Goal: Contribute content: Contribute content

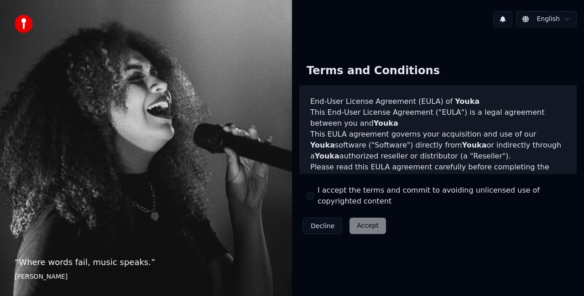
click at [310, 197] on button "I accept the terms and commit to avoiding unlicensed use of copyrighted content" at bounding box center [309, 195] width 7 height 7
click at [368, 232] on button "Accept" at bounding box center [367, 226] width 36 height 16
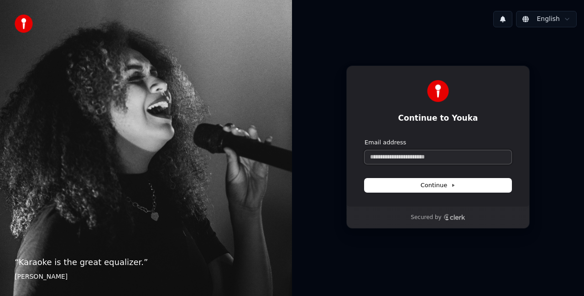
click at [422, 160] on input "Email address" at bounding box center [437, 157] width 147 height 14
click at [364, 139] on button "submit" at bounding box center [364, 139] width 0 height 0
type input "**********"
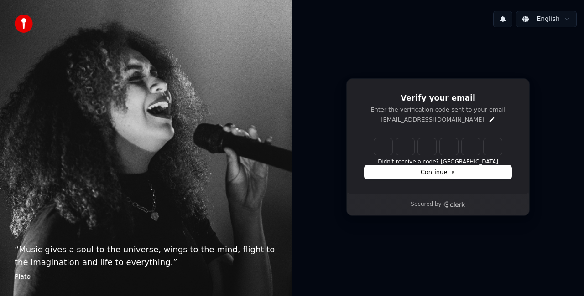
click at [401, 145] on input "Enter verification code" at bounding box center [438, 147] width 128 height 16
paste input "******"
type input "******"
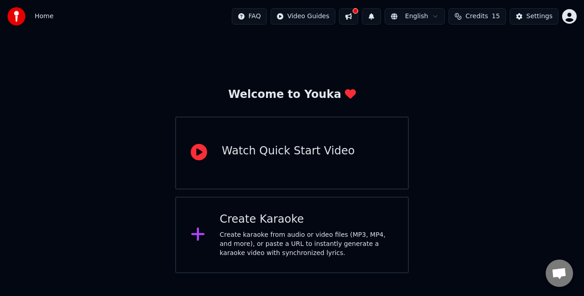
click at [202, 240] on icon at bounding box center [198, 234] width 15 height 16
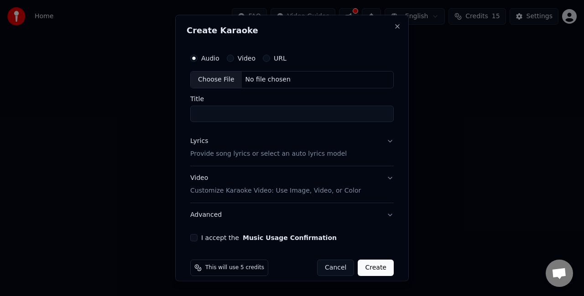
click at [242, 114] on input "Title" at bounding box center [291, 113] width 203 height 16
click at [219, 76] on div "Choose File" at bounding box center [216, 80] width 51 height 16
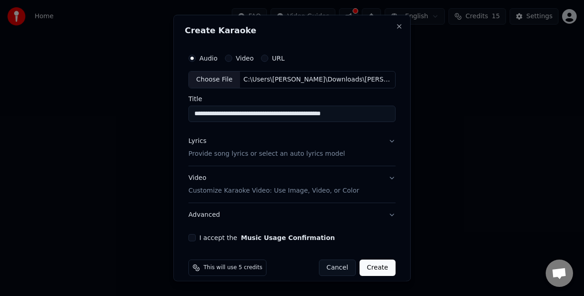
drag, startPoint x: 229, startPoint y: 114, endPoint x: 164, endPoint y: 114, distance: 65.2
click at [164, 114] on body "**********" at bounding box center [292, 137] width 584 height 274
drag, startPoint x: 228, startPoint y: 111, endPoint x: 252, endPoint y: 114, distance: 24.3
click at [252, 114] on input "**********" at bounding box center [291, 113] width 207 height 16
drag, startPoint x: 290, startPoint y: 113, endPoint x: 305, endPoint y: 114, distance: 15.1
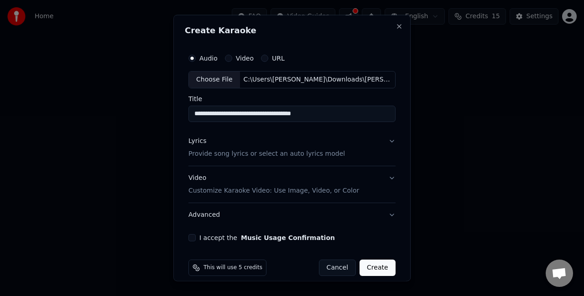
click at [305, 114] on input "**********" at bounding box center [291, 113] width 207 height 16
click at [305, 116] on input "**********" at bounding box center [291, 113] width 207 height 16
click at [287, 113] on input "**********" at bounding box center [291, 113] width 207 height 16
click at [291, 113] on input "**********" at bounding box center [291, 113] width 207 height 16
type input "**********"
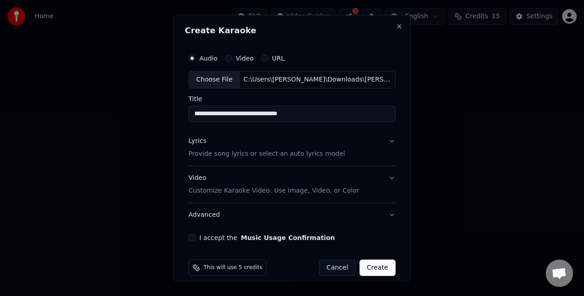
click at [387, 138] on button "Lyrics Provide song lyrics or select an auto lyrics model" at bounding box center [291, 147] width 207 height 36
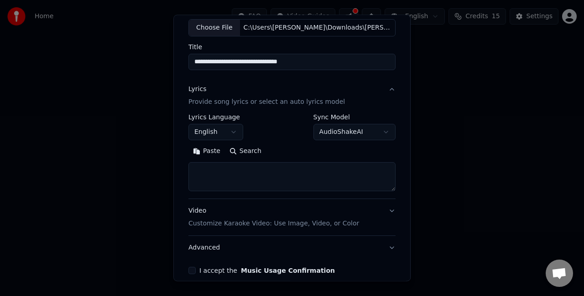
scroll to position [53, 0]
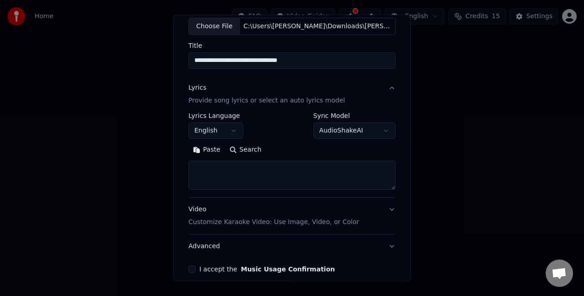
click at [223, 170] on textarea at bounding box center [291, 175] width 207 height 29
click at [209, 131] on button "English" at bounding box center [215, 131] width 55 height 16
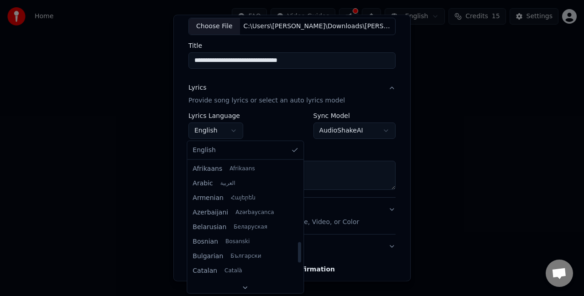
scroll to position [510, 0]
select select "**"
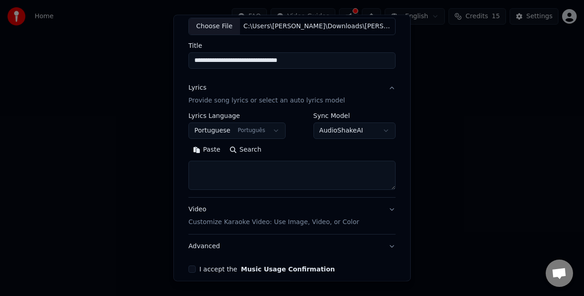
click at [249, 166] on textarea at bounding box center [291, 175] width 207 height 29
paste textarea "**********"
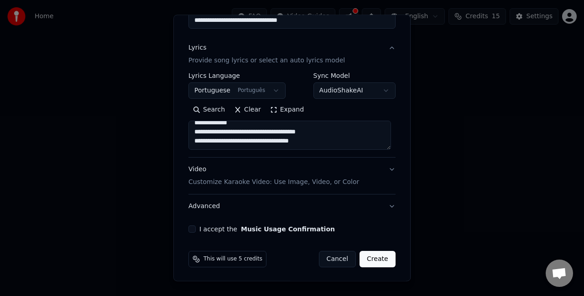
scroll to position [334, 0]
type textarea "**********"
click at [327, 181] on p "Customize Karaoke Video: Use Image, Video, or Color" at bounding box center [273, 182] width 171 height 9
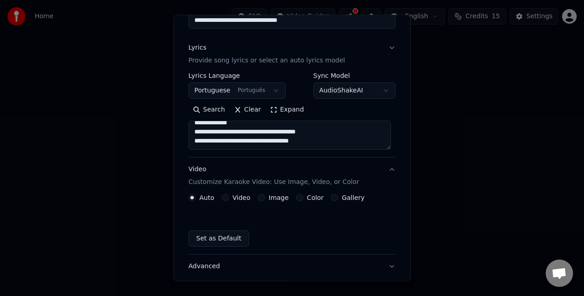
scroll to position [68, 0]
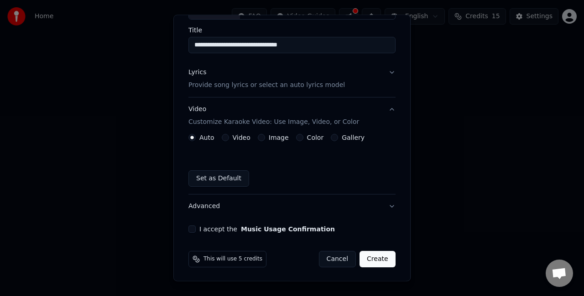
click at [331, 136] on button "Gallery" at bounding box center [334, 137] width 7 height 7
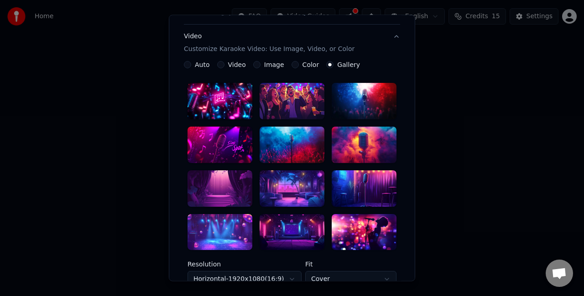
scroll to position [143, 0]
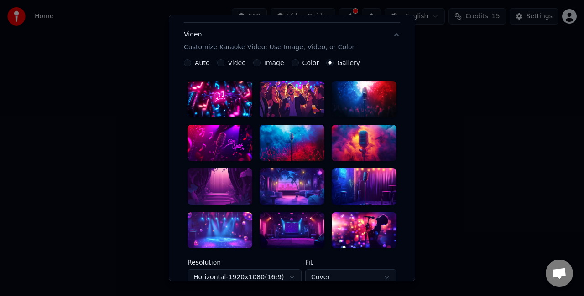
click at [360, 140] on div at bounding box center [363, 143] width 65 height 36
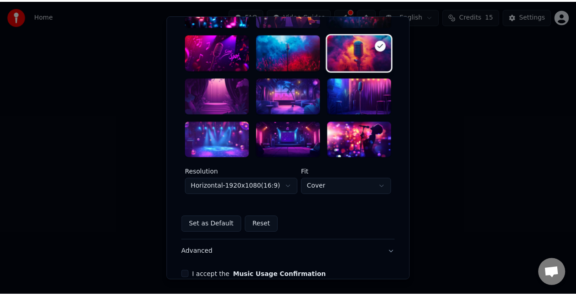
scroll to position [281, 0]
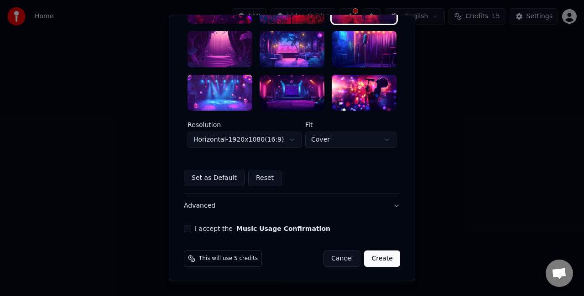
click at [185, 229] on button "I accept the Music Usage Confirmation" at bounding box center [187, 229] width 7 height 7
click at [384, 260] on button "Create" at bounding box center [382, 259] width 36 height 16
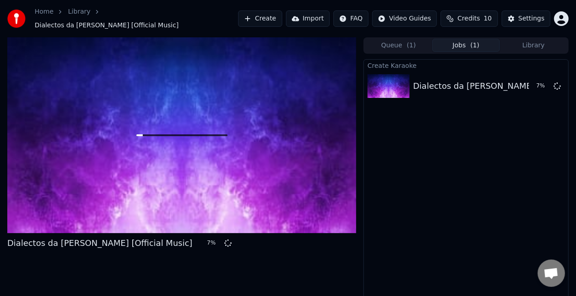
click at [425, 262] on div "Create Karaoke Dialectos da [PERSON_NAME] [Official Music] 7 %" at bounding box center [465, 185] width 205 height 252
click at [471, 141] on div "Create Karaoke Dialectos da [PERSON_NAME] [Official Music] 69 %" at bounding box center [465, 185] width 205 height 252
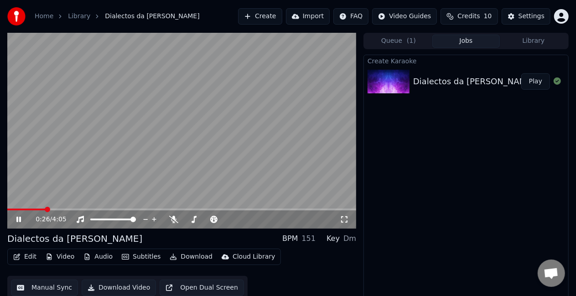
click at [36, 208] on video at bounding box center [181, 131] width 349 height 196
click at [34, 212] on div "0:26 / 4:05" at bounding box center [181, 220] width 349 height 18
click at [33, 211] on div "0:26 / 4:05" at bounding box center [181, 220] width 349 height 18
click at [32, 209] on span at bounding box center [20, 210] width 26 height 2
click at [16, 220] on icon at bounding box center [18, 220] width 5 height 6
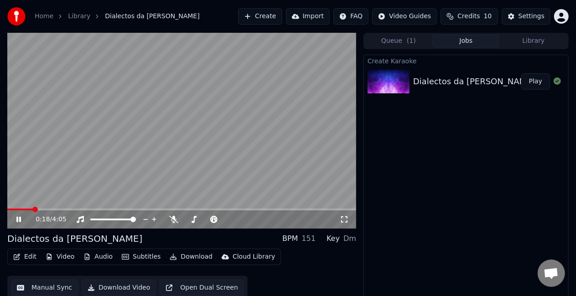
click at [32, 209] on span at bounding box center [20, 210] width 26 height 2
click at [27, 210] on span at bounding box center [17, 210] width 20 height 2
click at [22, 211] on div "0:16 / 4:05" at bounding box center [181, 220] width 349 height 18
click at [21, 210] on span at bounding box center [14, 210] width 14 height 2
click at [21, 210] on span at bounding box center [16, 210] width 19 height 2
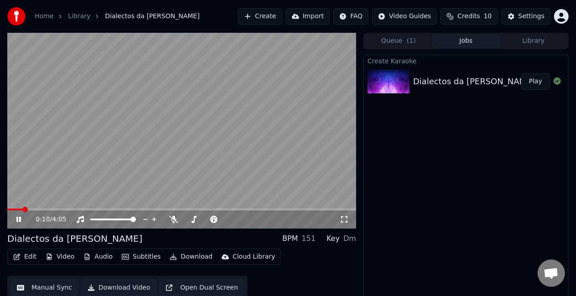
click at [12, 209] on span at bounding box center [15, 210] width 16 height 2
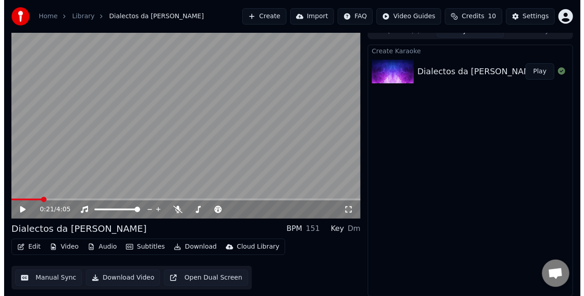
scroll to position [10, 0]
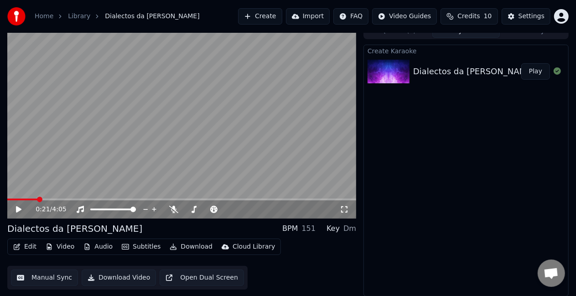
click at [137, 245] on button "Subtitles" at bounding box center [141, 247] width 46 height 13
click at [131, 247] on button "Subtitles" at bounding box center [141, 247] width 46 height 13
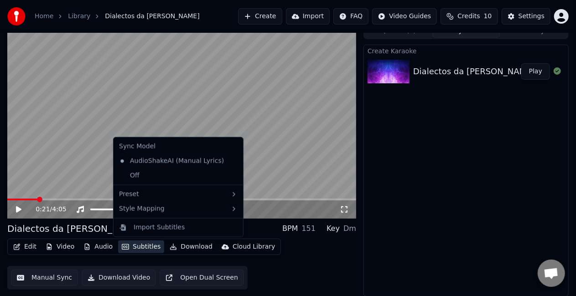
click at [131, 247] on button "Subtitles" at bounding box center [141, 247] width 46 height 13
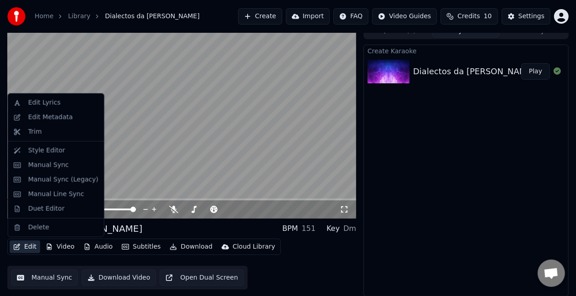
click at [23, 246] on button "Edit" at bounding box center [25, 247] width 31 height 13
click at [70, 102] on div "Edit Lyrics" at bounding box center [63, 102] width 70 height 9
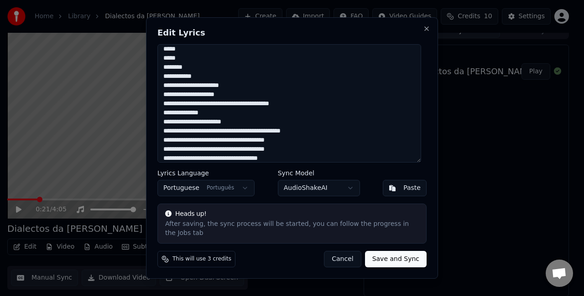
scroll to position [0, 0]
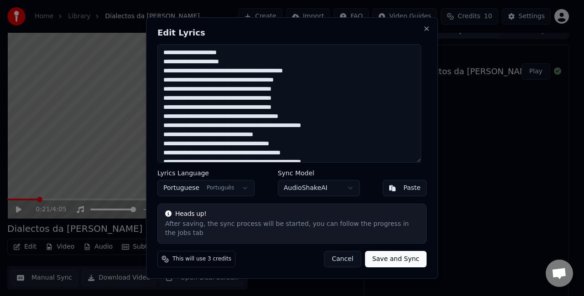
click at [337, 191] on body "Home Library Dialectos da [PERSON_NAME] Create Import FAQ Video Guides Credits …" at bounding box center [288, 138] width 576 height 296
click at [237, 121] on body "Home Library Dialectos da [PERSON_NAME] Create Import FAQ Video Guides Credits …" at bounding box center [288, 138] width 576 height 296
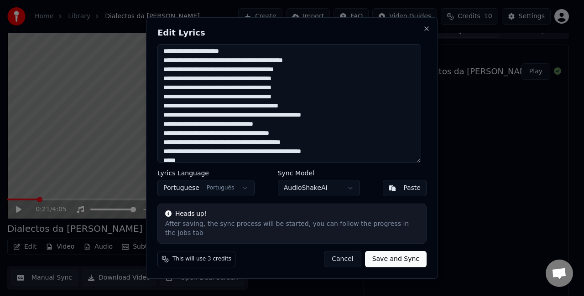
scroll to position [9, 0]
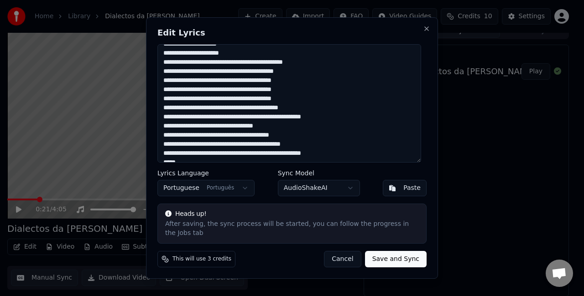
click at [246, 65] on textarea at bounding box center [289, 103] width 264 height 119
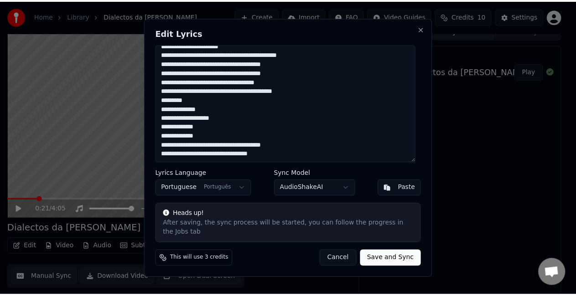
scroll to position [0, 0]
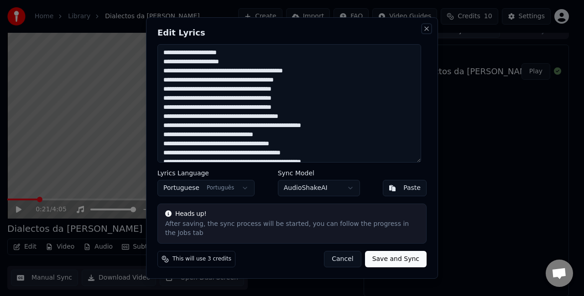
drag, startPoint x: 425, startPoint y: 31, endPoint x: 466, endPoint y: 80, distance: 64.4
click at [466, 80] on body "Home Library Dialectos da [PERSON_NAME] Create Import FAQ Video Guides Credits …" at bounding box center [288, 138] width 576 height 296
click at [425, 32] on button "Close" at bounding box center [426, 28] width 7 height 7
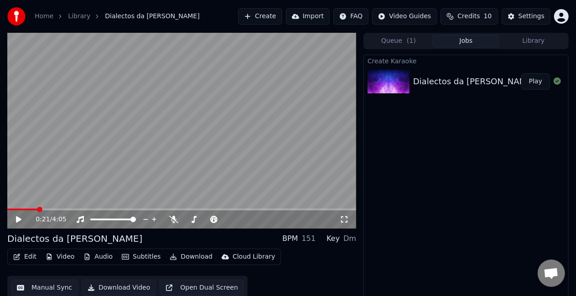
click at [71, 19] on link "Library" at bounding box center [79, 16] width 22 height 9
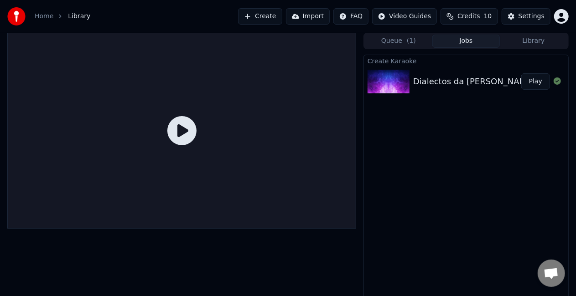
click at [48, 15] on link "Home" at bounding box center [44, 16] width 19 height 9
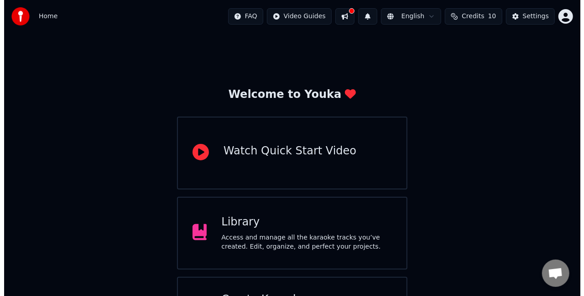
scroll to position [57, 0]
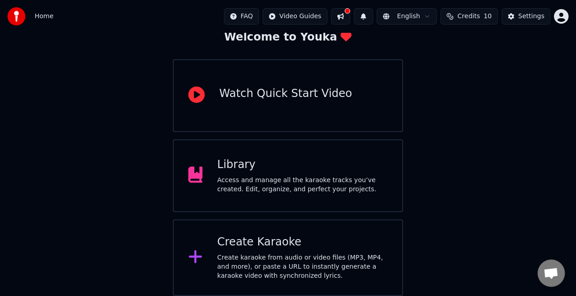
click at [236, 233] on div "Create Karaoke Create karaoke from audio or video files (MP3, MP4, and more), o…" at bounding box center [288, 258] width 230 height 77
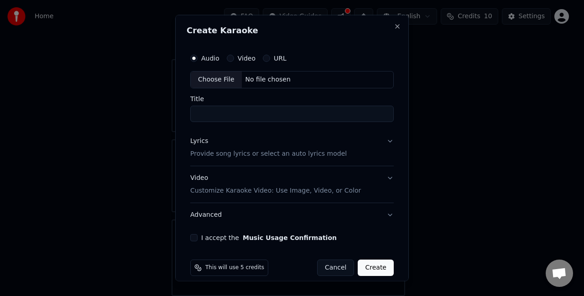
click at [223, 76] on div "Choose File" at bounding box center [216, 80] width 51 height 16
type input "**********"
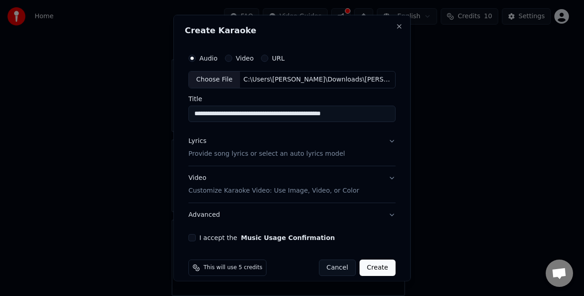
click at [384, 139] on button "Lyrics Provide song lyrics or select an auto lyrics model" at bounding box center [291, 147] width 207 height 36
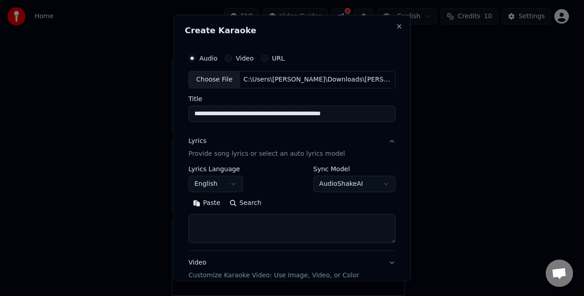
click at [213, 228] on textarea at bounding box center [291, 228] width 207 height 29
paste textarea "**********"
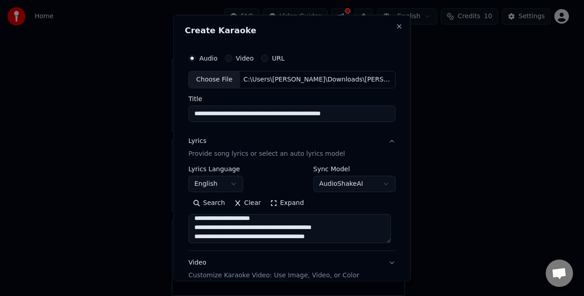
scroll to position [14, 0]
click at [271, 226] on textarea at bounding box center [289, 228] width 202 height 29
click at [266, 228] on textarea at bounding box center [289, 228] width 202 height 29
click at [264, 228] on textarea at bounding box center [289, 228] width 202 height 29
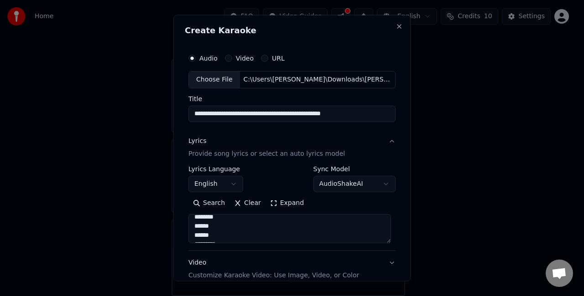
scroll to position [26, 0]
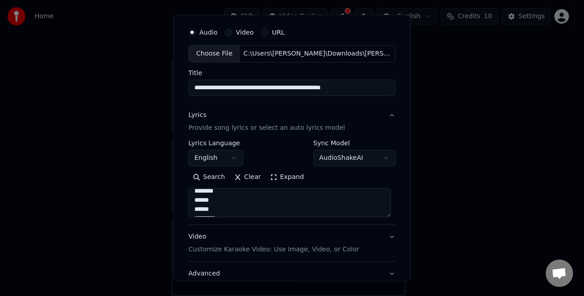
type textarea "**********"
click at [223, 153] on button "English" at bounding box center [215, 158] width 55 height 16
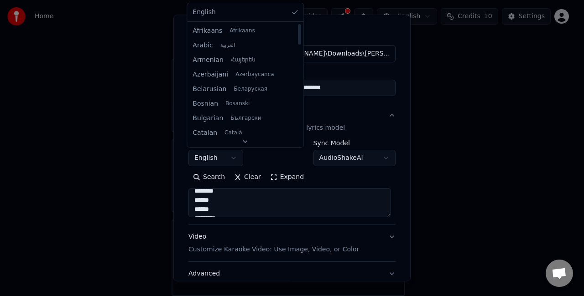
scroll to position [510, 0]
select select "**"
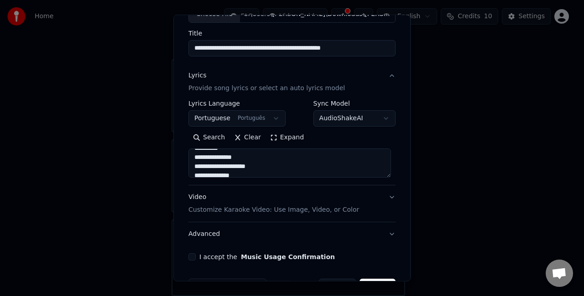
scroll to position [93, 0]
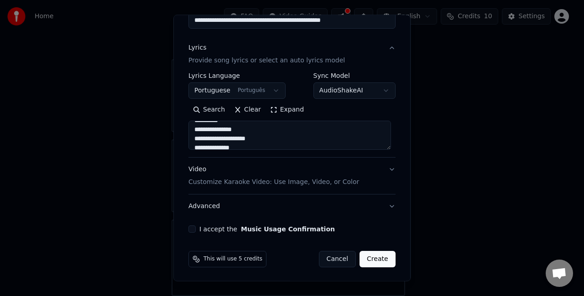
click at [385, 166] on button "Video Customize Karaoke Video: Use Image, Video, or Color" at bounding box center [291, 176] width 207 height 36
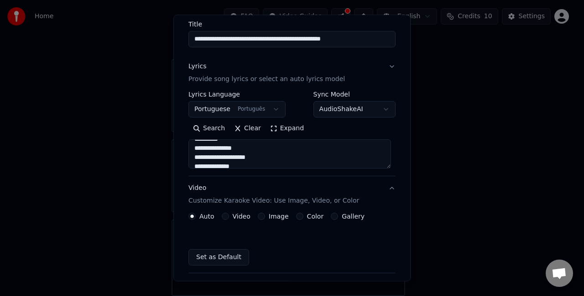
scroll to position [68, 0]
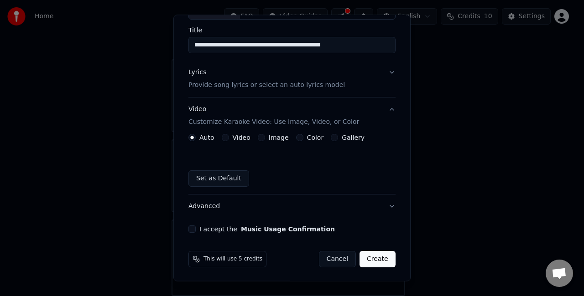
click at [221, 174] on button "Set as Default" at bounding box center [218, 179] width 61 height 16
drag, startPoint x: 221, startPoint y: 174, endPoint x: 290, endPoint y: 162, distance: 69.9
click at [290, 162] on div "Auto Video Image Color Gallery Set as Default" at bounding box center [291, 160] width 207 height 53
click at [331, 140] on button "Gallery" at bounding box center [334, 137] width 7 height 7
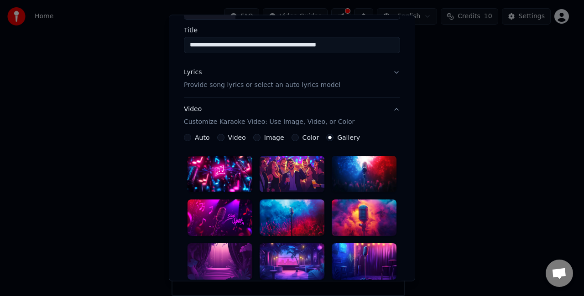
click at [354, 209] on div at bounding box center [363, 218] width 65 height 36
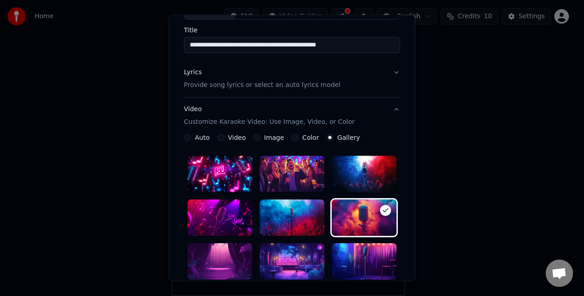
click at [374, 133] on button "Video Customize Karaoke Video: Use Image, Video, or Color" at bounding box center [292, 116] width 216 height 36
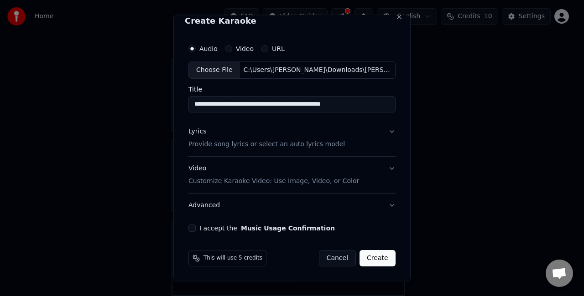
scroll to position [8, 0]
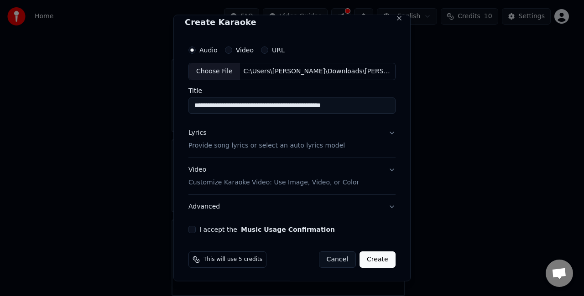
click at [192, 232] on button "I accept the Music Usage Confirmation" at bounding box center [191, 229] width 7 height 7
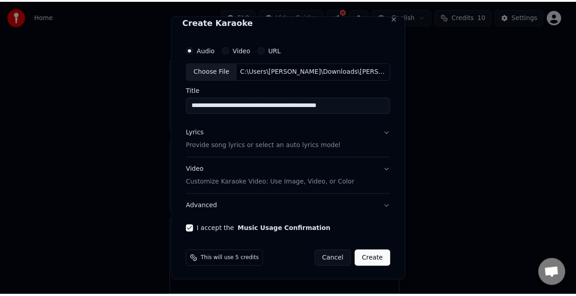
scroll to position [0, 0]
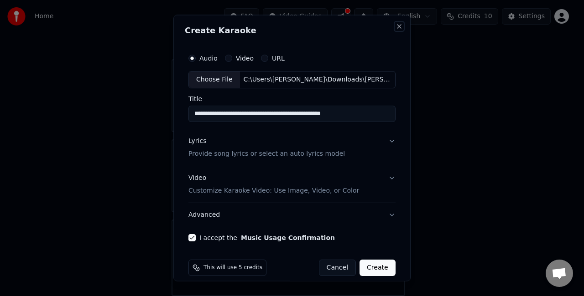
click at [395, 27] on button "Close" at bounding box center [398, 26] width 7 height 7
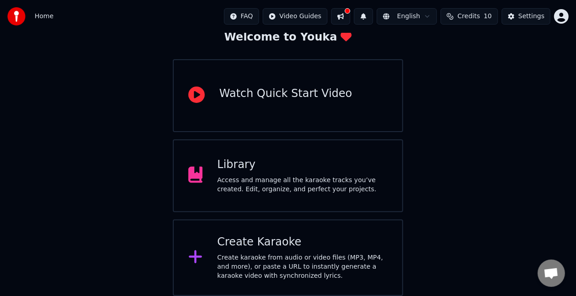
click at [274, 167] on div "Library" at bounding box center [302, 165] width 171 height 15
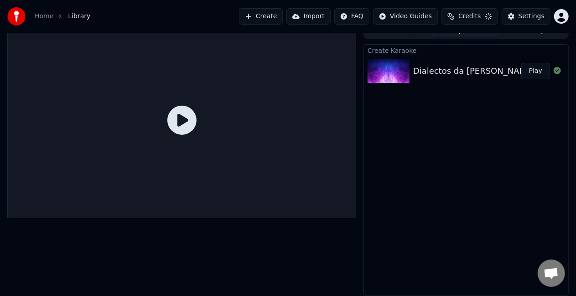
scroll to position [10, 0]
click at [409, 73] on div at bounding box center [391, 72] width 46 height 24
click at [460, 67] on div "Dialectos da [PERSON_NAME] [Official Music]" at bounding box center [505, 71] width 185 height 13
click at [535, 72] on button "Play" at bounding box center [535, 71] width 29 height 16
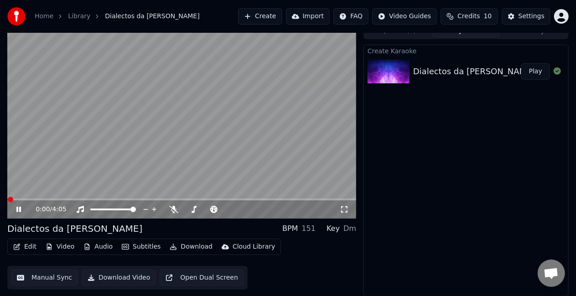
click at [28, 249] on button "Edit" at bounding box center [25, 247] width 31 height 13
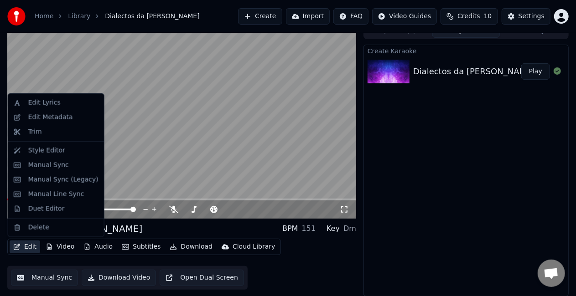
click at [191, 168] on video at bounding box center [181, 121] width 349 height 196
click at [22, 249] on button "Edit" at bounding box center [25, 247] width 31 height 13
click at [55, 181] on div "Manual Sync (Legacy)" at bounding box center [63, 180] width 70 height 9
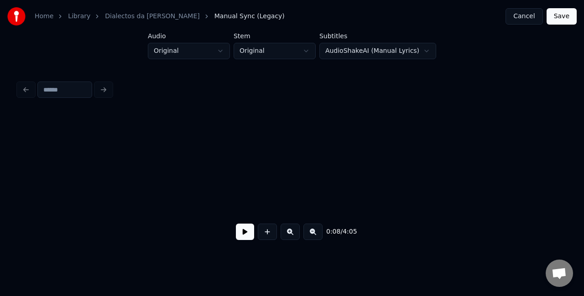
scroll to position [0, 737]
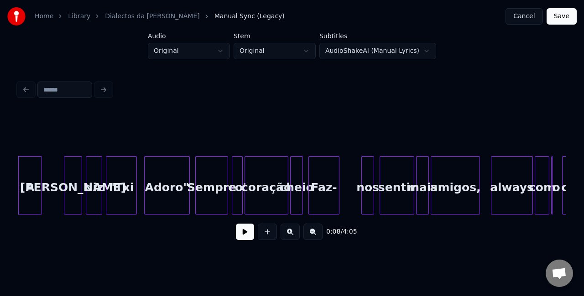
click at [243, 237] on button at bounding box center [245, 232] width 18 height 16
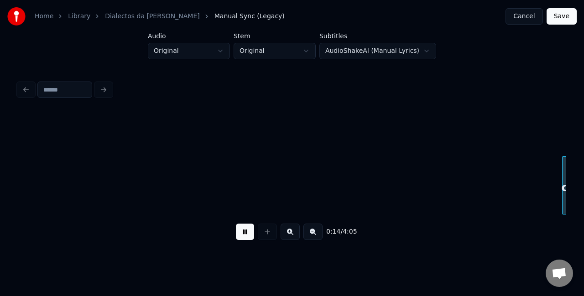
scroll to position [0, 1284]
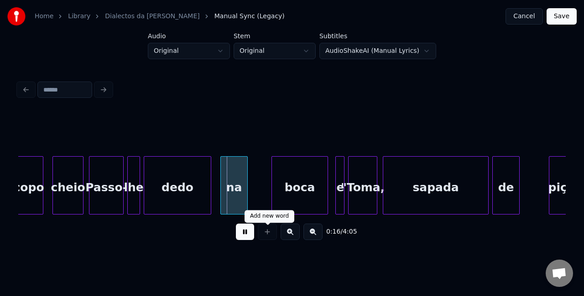
click at [239, 237] on button at bounding box center [245, 232] width 18 height 16
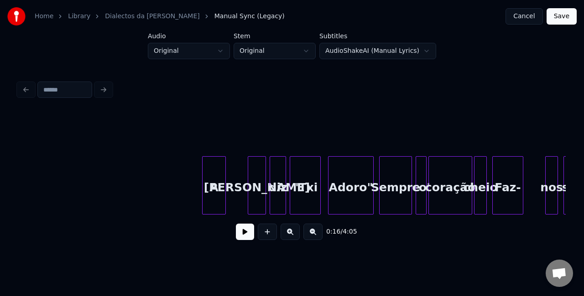
scroll to position [0, 554]
click at [207, 191] on div "A" at bounding box center [213, 188] width 23 height 62
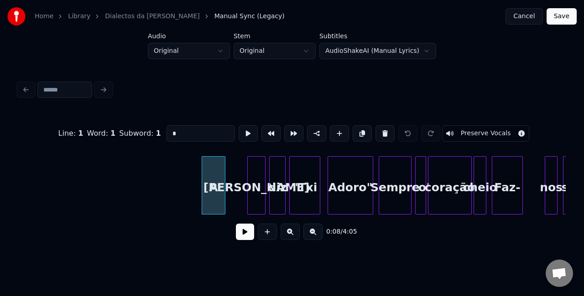
click at [245, 235] on button at bounding box center [245, 232] width 18 height 16
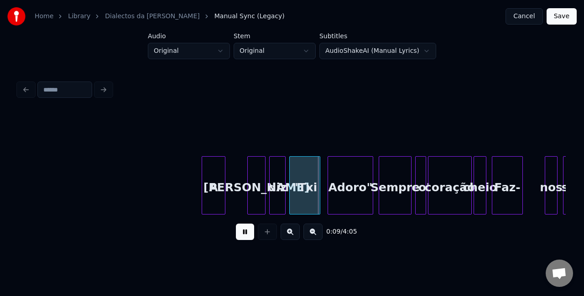
click at [248, 233] on button at bounding box center [245, 232] width 18 height 16
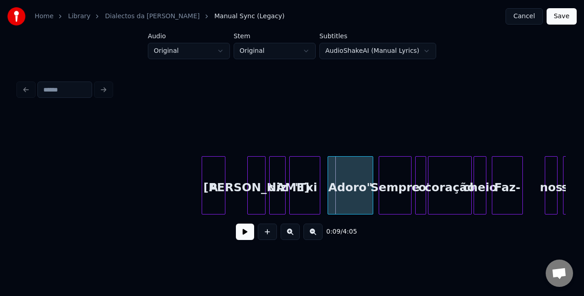
click at [251, 234] on button at bounding box center [245, 232] width 18 height 16
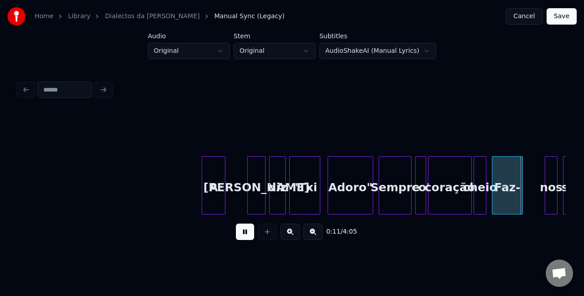
click at [251, 234] on button at bounding box center [245, 232] width 18 height 16
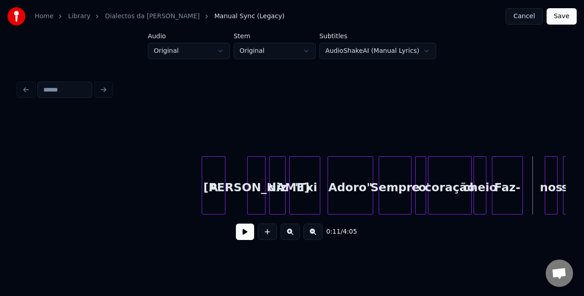
drag, startPoint x: 456, startPoint y: 236, endPoint x: 408, endPoint y: 237, distance: 47.9
click at [408, 237] on div "0:11 / 4:05" at bounding box center [292, 232] width 533 height 20
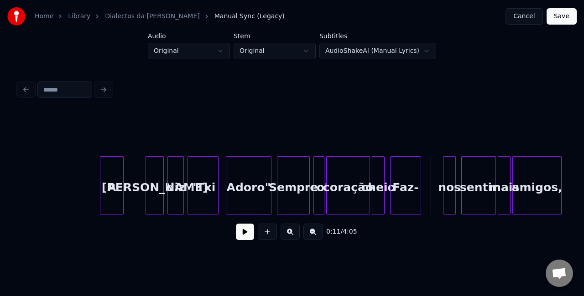
scroll to position [0, 659]
